Goal: Transaction & Acquisition: Purchase product/service

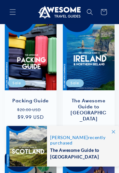
scroll to position [824, 0]
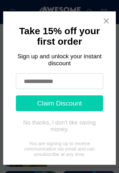
click at [24, 81] on input "text" at bounding box center [59, 81] width 87 height 16
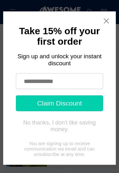
type input "**********"
click at [35, 105] on button "Claim Discount" at bounding box center [59, 103] width 87 height 16
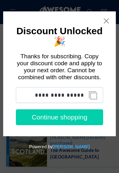
click at [40, 122] on button "Continue shopping" at bounding box center [59, 117] width 87 height 16
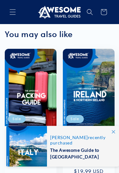
scroll to position [807, 0]
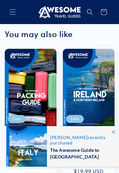
click at [84, 133] on link "The Awesome Guide to [GEOGRAPHIC_DATA]" at bounding box center [88, 145] width 39 height 24
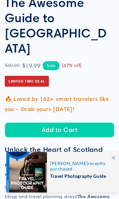
scroll to position [172, 0]
click at [45, 122] on button "Add to Cart" at bounding box center [59, 129] width 109 height 15
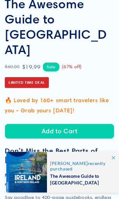
scroll to position [170, 0]
click at [37, 124] on button "Add to Cart" at bounding box center [59, 131] width 109 height 15
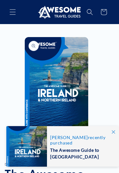
scroll to position [24, 0]
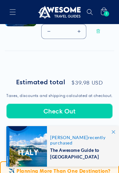
scroll to position [342, 0]
click at [56, 104] on button "Check Out" at bounding box center [59, 111] width 106 height 15
